Goal: Task Accomplishment & Management: Complete application form

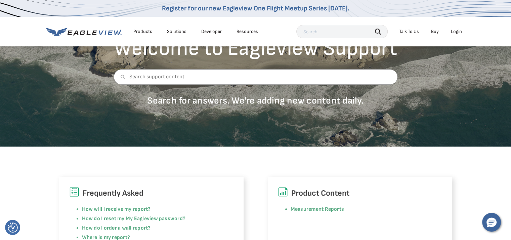
scroll to position [101, 0]
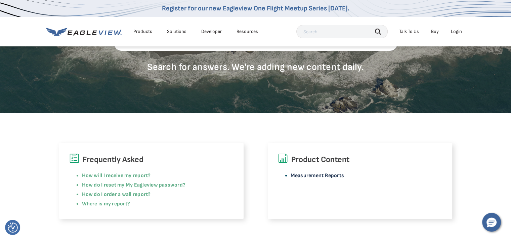
click at [328, 177] on link "Measurement Reports" at bounding box center [318, 175] width 54 height 6
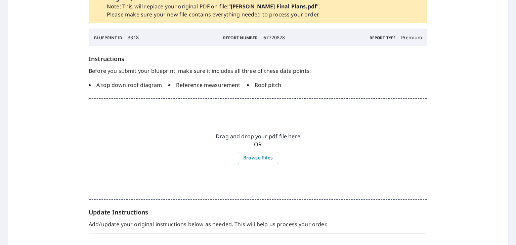
scroll to position [67, 0]
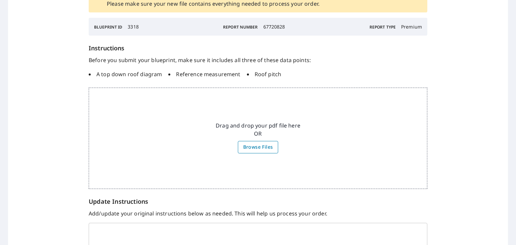
click at [245, 150] on span "Browse Files" at bounding box center [258, 147] width 30 height 8
click at [0, 0] on input "Browse Files" at bounding box center [0, 0] width 0 height 0
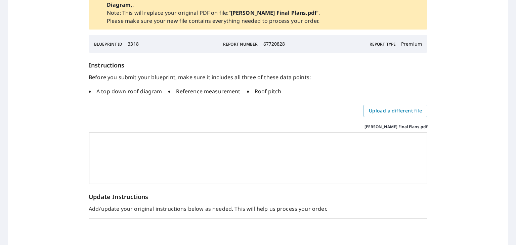
scroll to position [84, 0]
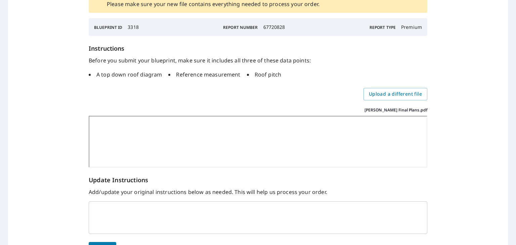
click at [216, 206] on div "x ​" at bounding box center [258, 218] width 339 height 33
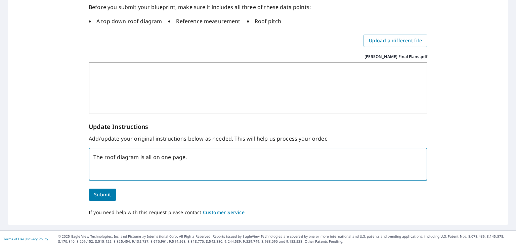
scroll to position [139, 0]
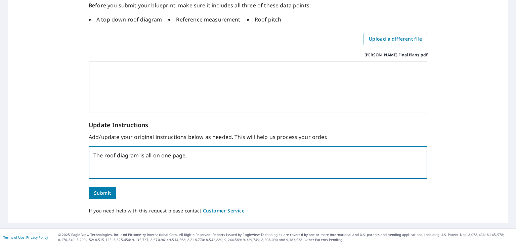
type textarea "The roof diagram is all on one page."
click at [102, 191] on span "Submit" at bounding box center [102, 193] width 17 height 8
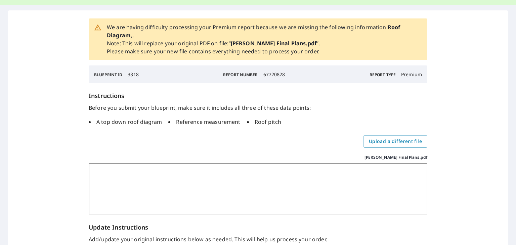
scroll to position [101, 0]
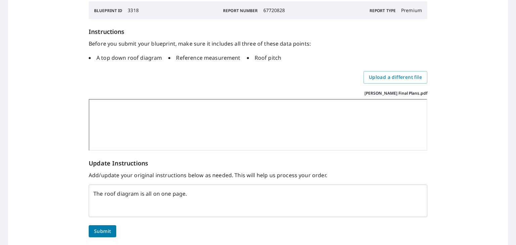
click at [103, 229] on span "Submit" at bounding box center [102, 231] width 17 height 8
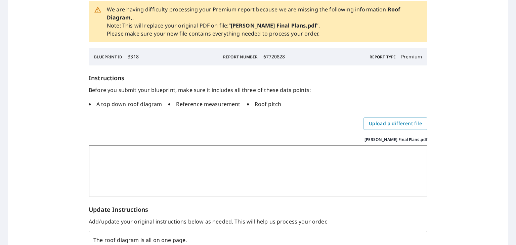
scroll to position [0, 0]
